Goal: Book appointment/travel/reservation

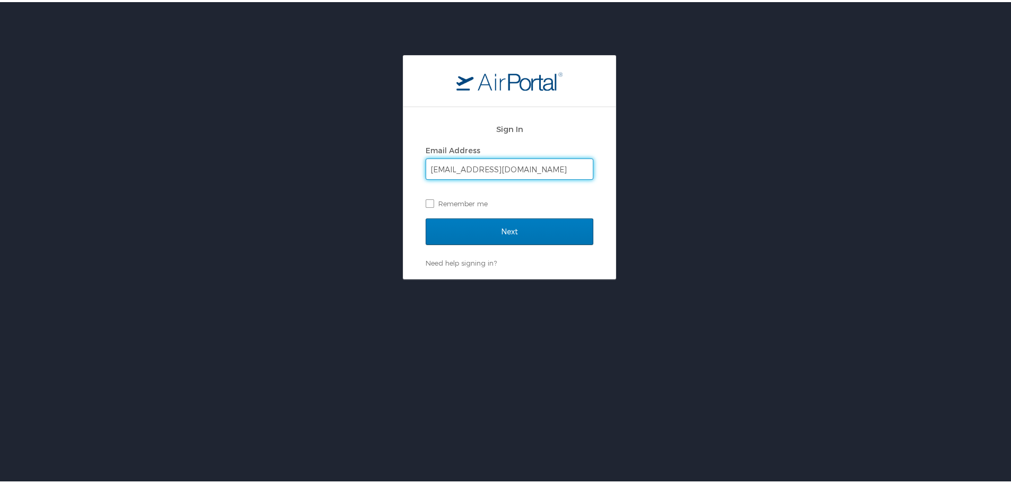
click at [537, 166] on input "narayananinus@gmail.com" at bounding box center [509, 167] width 167 height 20
type input "narayanan.visweswaran@magna.com"
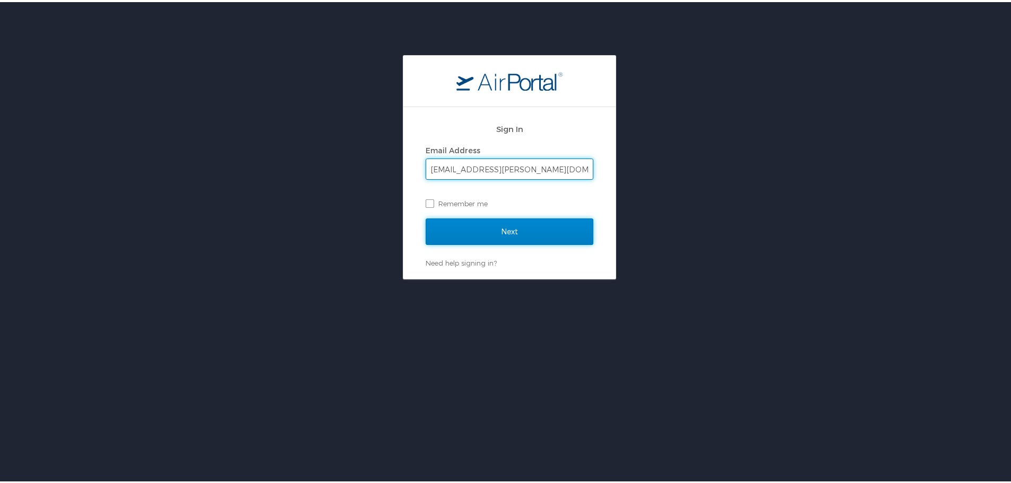
click at [554, 223] on input "Next" at bounding box center [510, 229] width 168 height 27
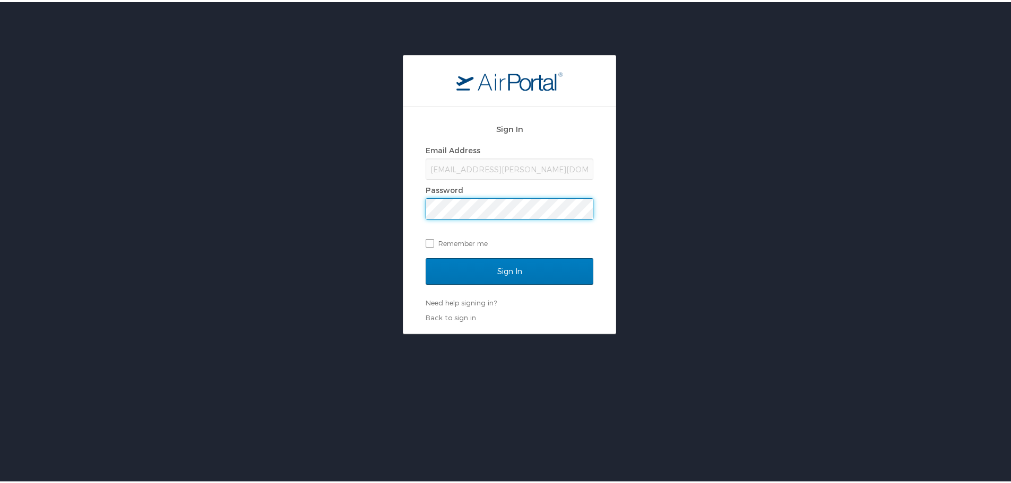
click at [426, 256] on input "Sign In" at bounding box center [510, 269] width 168 height 27
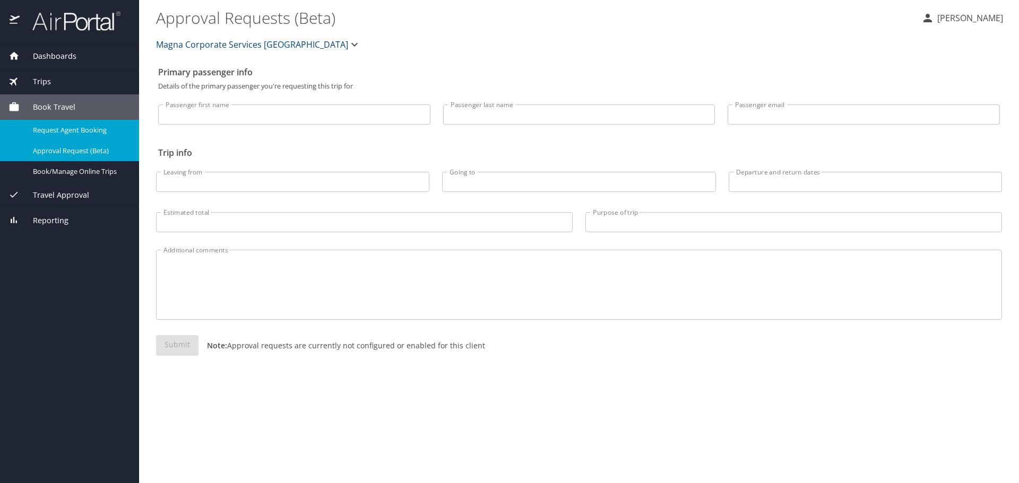
click at [77, 126] on span "Request Agent Booking" at bounding box center [79, 130] width 93 height 10
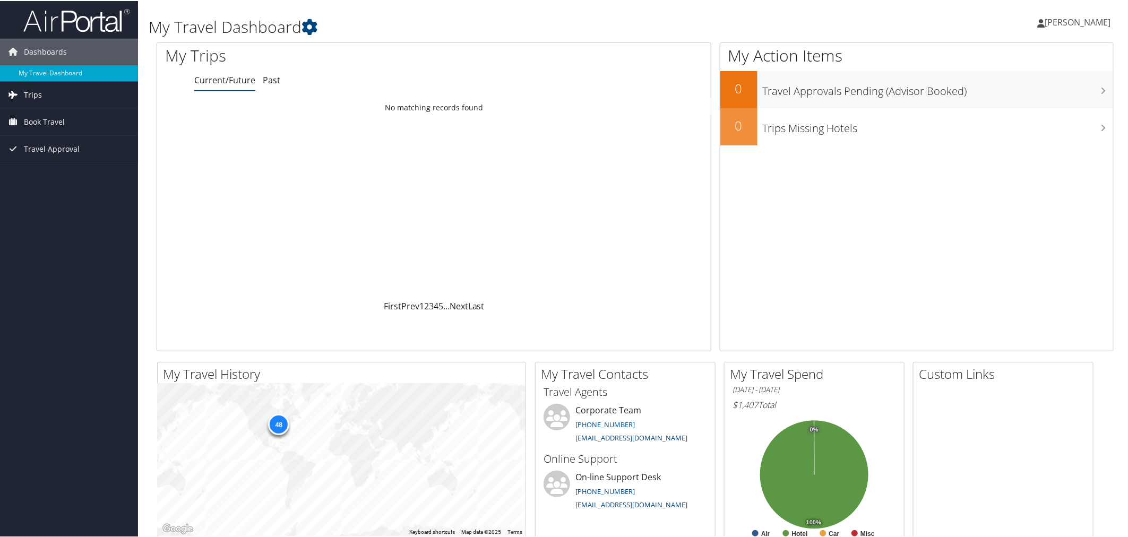
click at [48, 97] on link "Trips" at bounding box center [69, 94] width 138 height 27
click at [48, 171] on span "Book Travel" at bounding box center [44, 168] width 41 height 27
click at [54, 215] on link "Book/Manage Online Trips" at bounding box center [69, 222] width 138 height 16
